Goal: Information Seeking & Learning: Learn about a topic

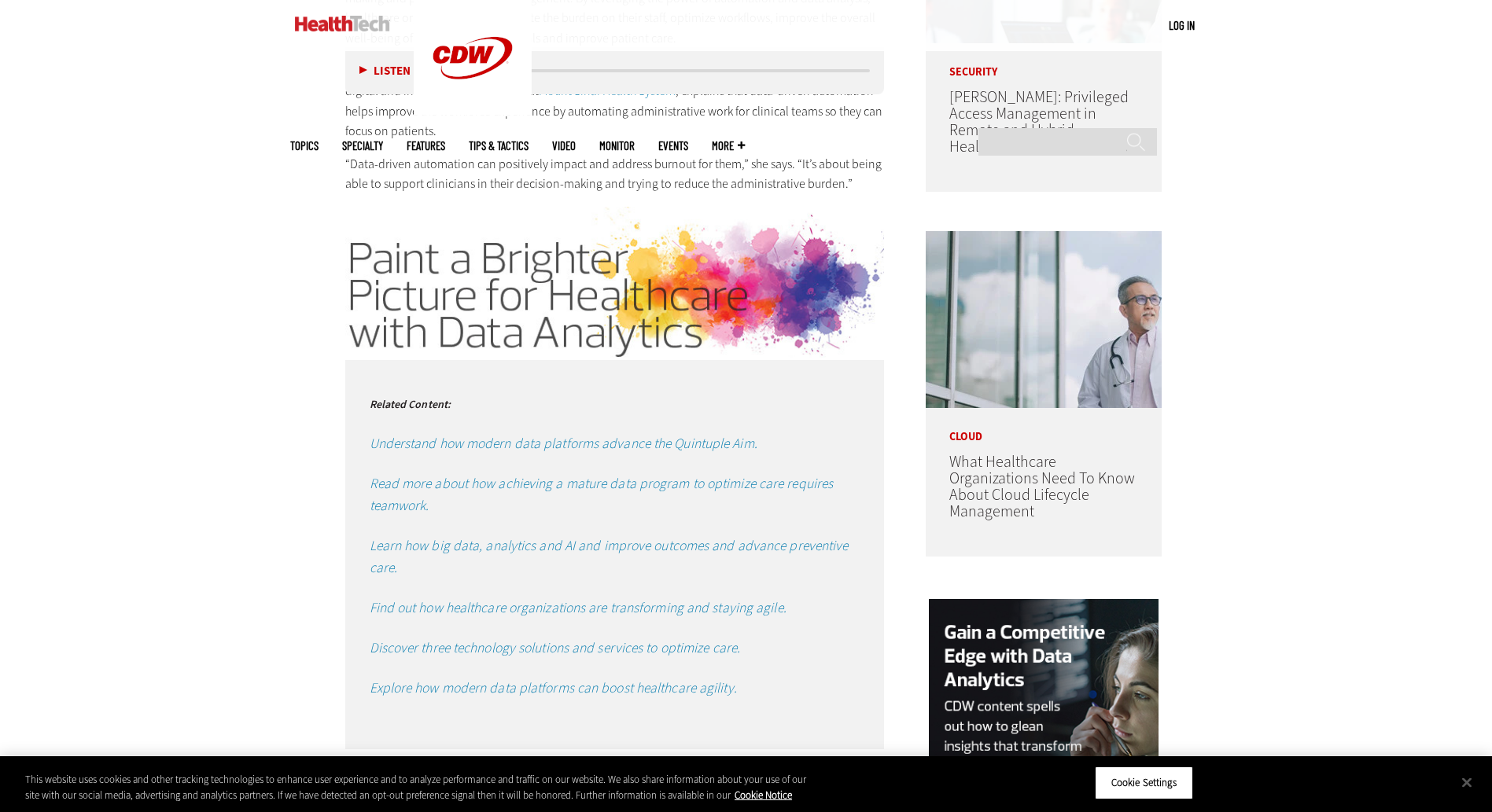
scroll to position [1258, 0]
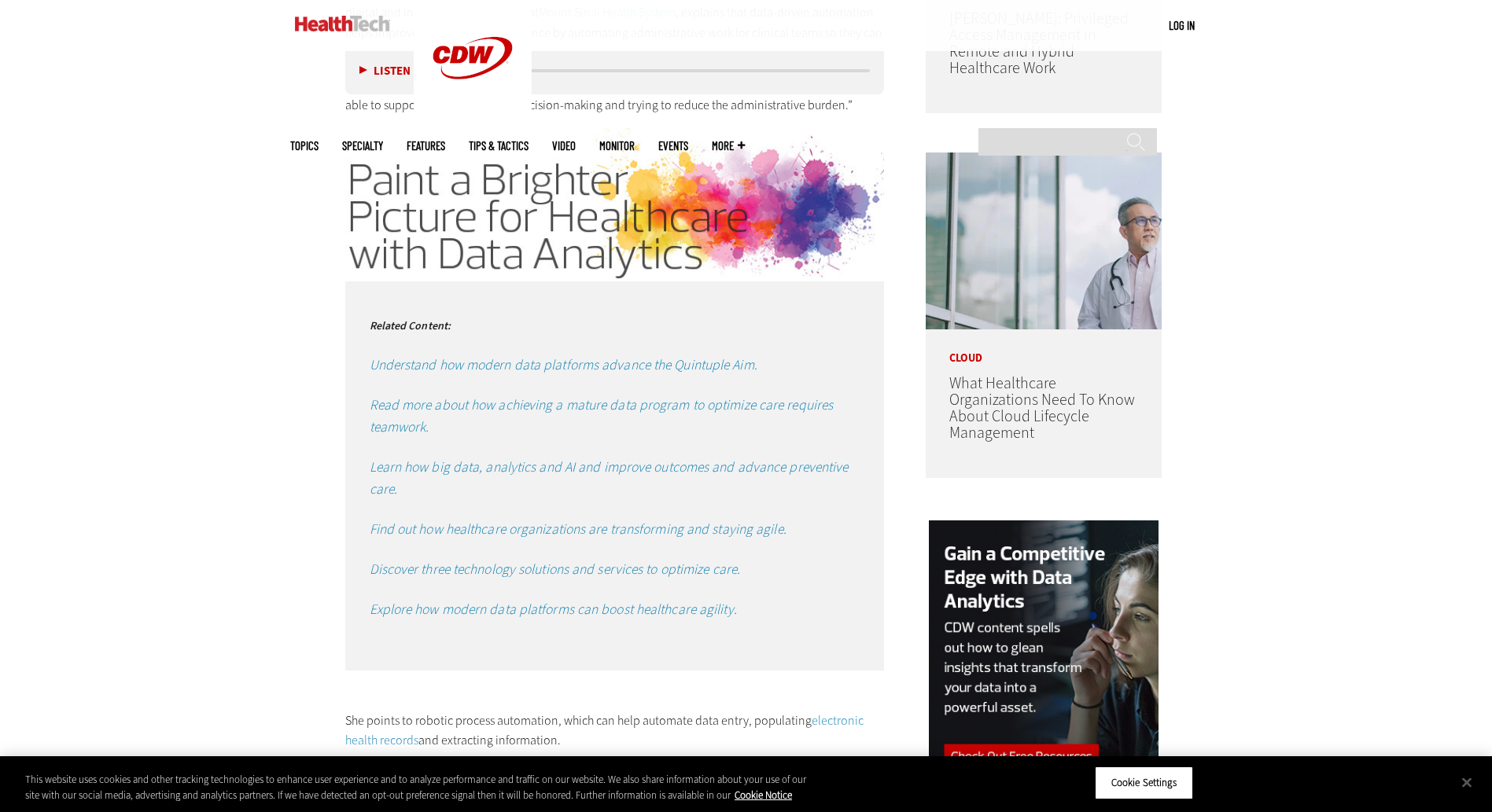
click at [498, 563] on em "Discover three technology solutions and services to optimize care." at bounding box center [555, 569] width 371 height 19
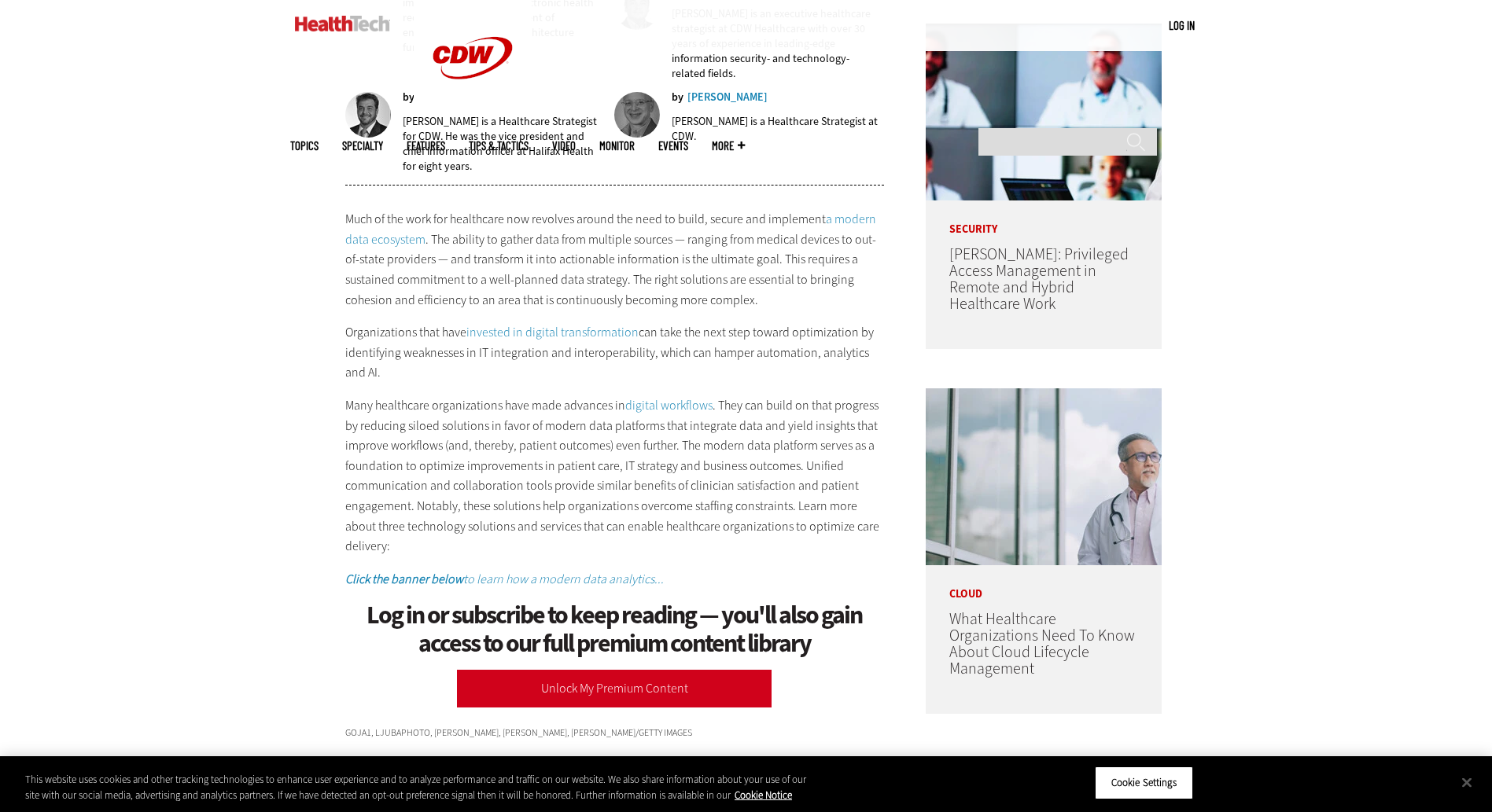
scroll to position [1258, 0]
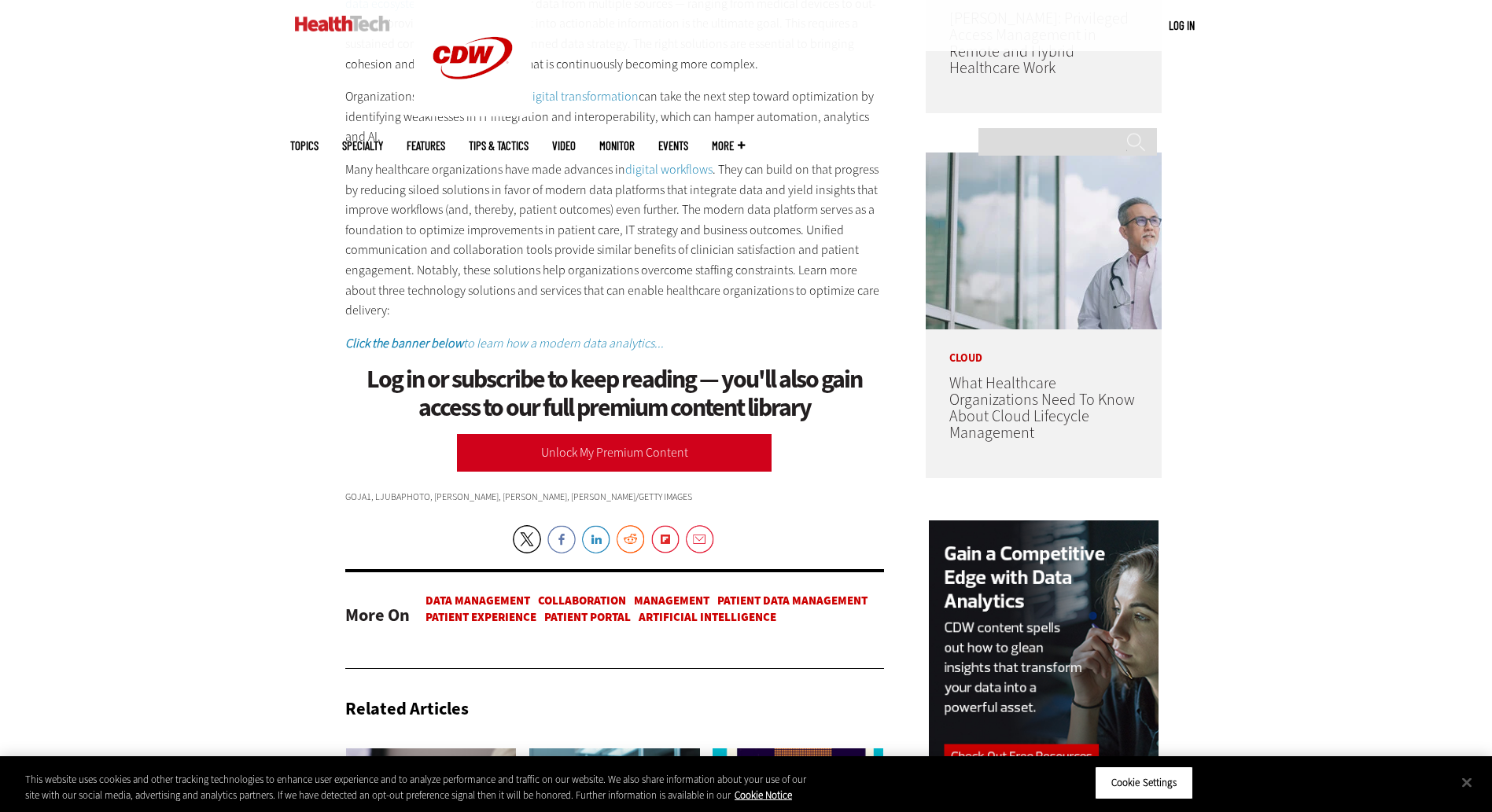
click at [698, 171] on link "digital workflows" at bounding box center [669, 169] width 87 height 17
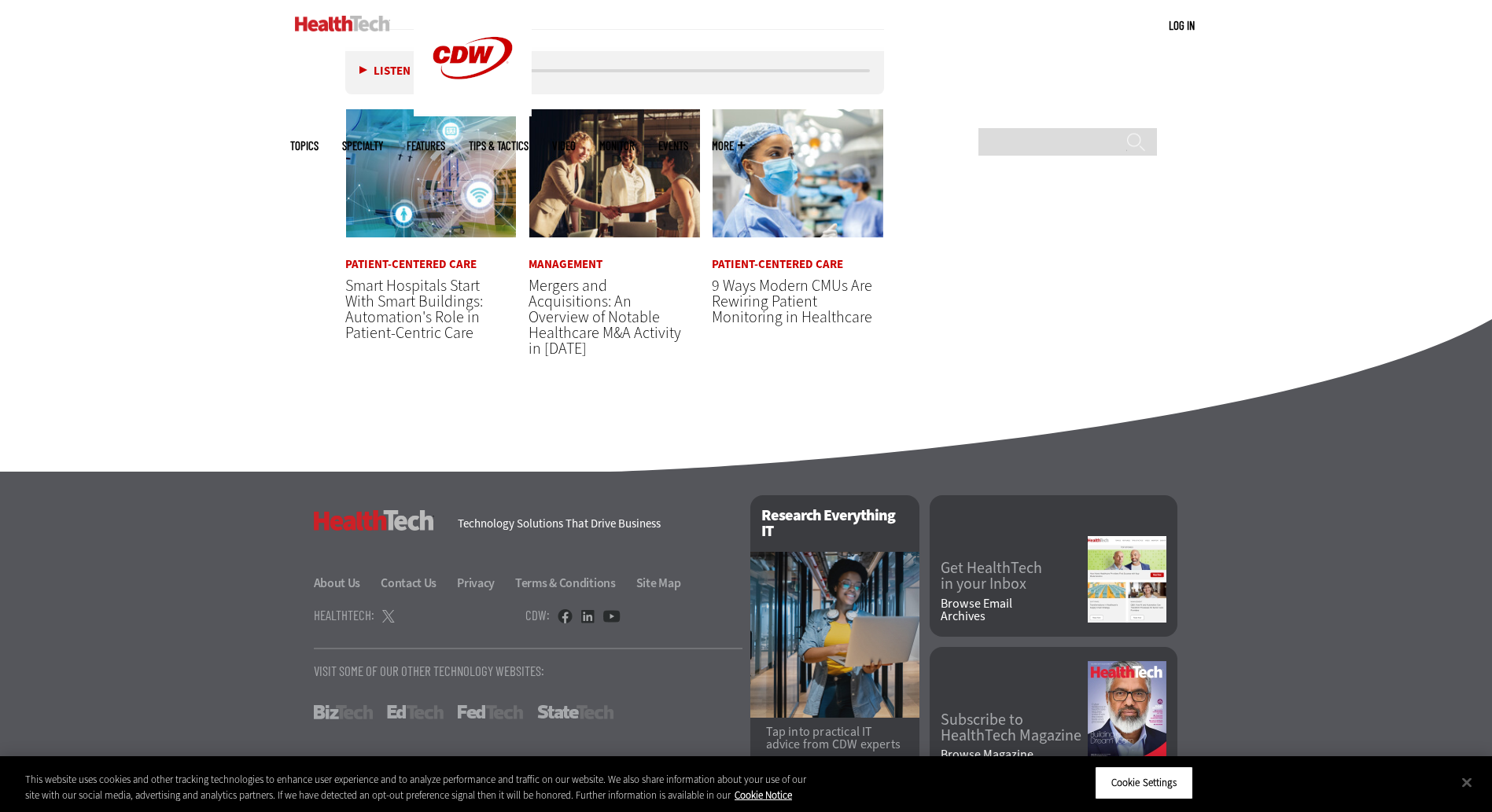
scroll to position [3263, 0]
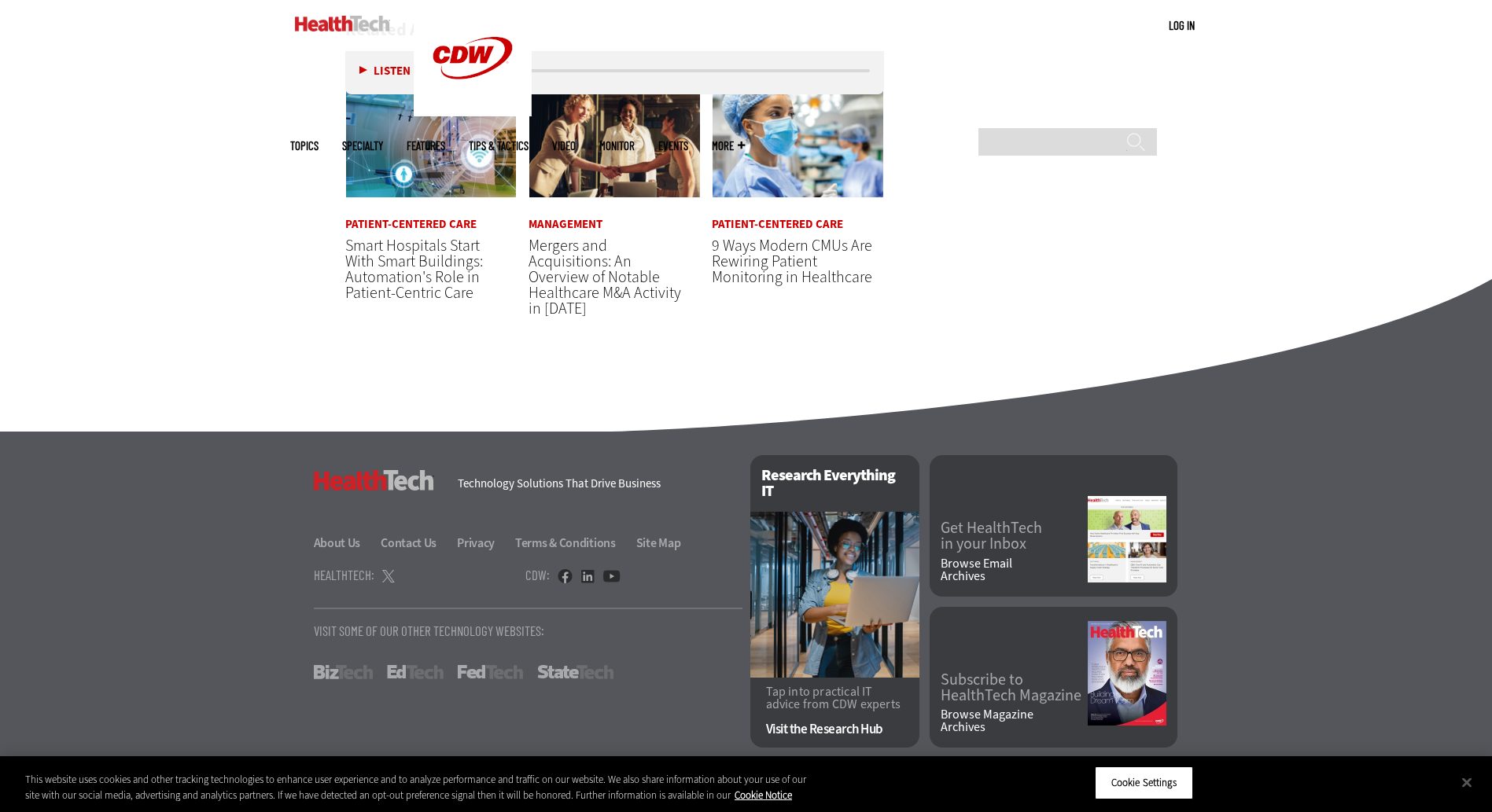
click at [845, 722] on link "Visit the Research Hub" at bounding box center [834, 729] width 138 height 14
